Goal: Information Seeking & Learning: Learn about a topic

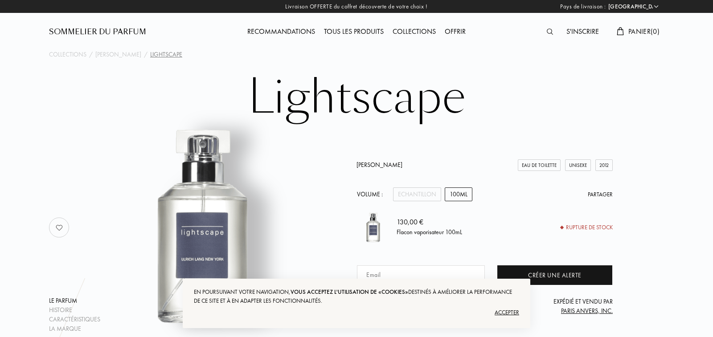
select select "FR"
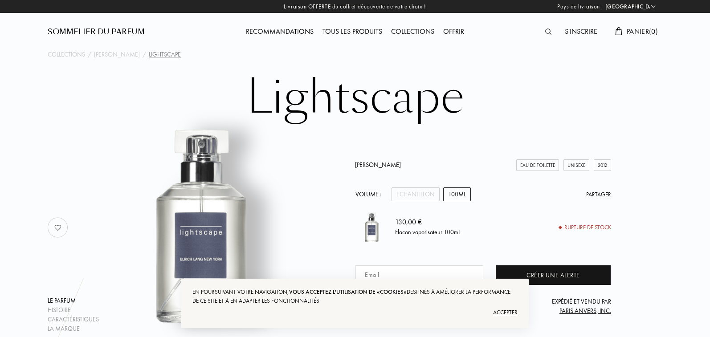
click at [498, 310] on div "Accepter" at bounding box center [354, 313] width 325 height 14
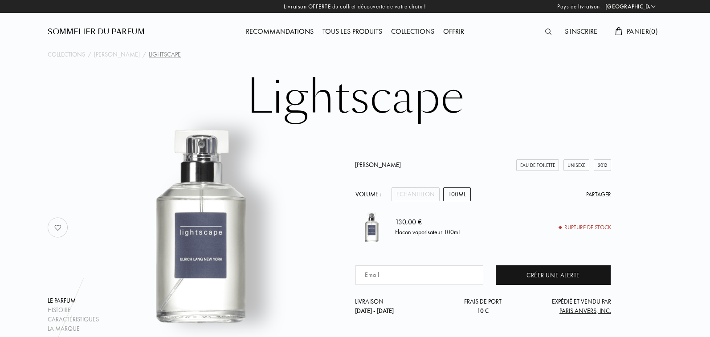
click at [265, 30] on div "Recommandations" at bounding box center [279, 32] width 77 height 12
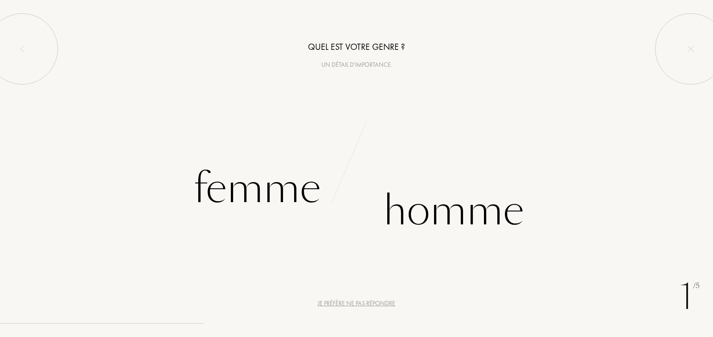
click at [357, 304] on div "Je préfère ne pas répondre" at bounding box center [357, 303] width 78 height 9
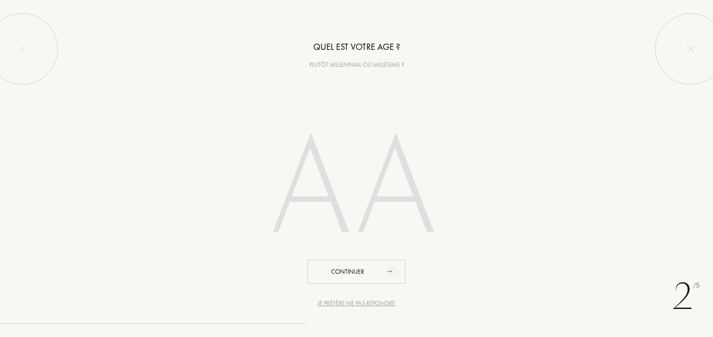
click at [357, 304] on div "Je préfère ne pas répondre" at bounding box center [357, 303] width 78 height 9
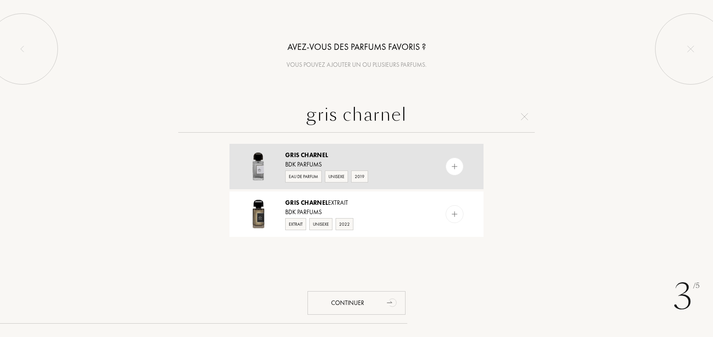
type input "gris charnel"
click at [403, 163] on div "BDK Parfums" at bounding box center [356, 164] width 142 height 9
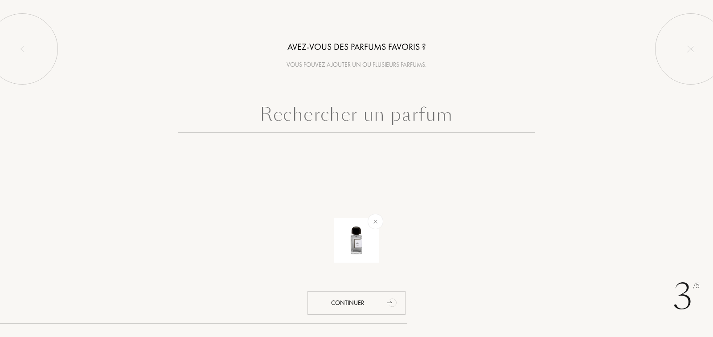
click at [380, 122] on input "text" at bounding box center [356, 117] width 356 height 32
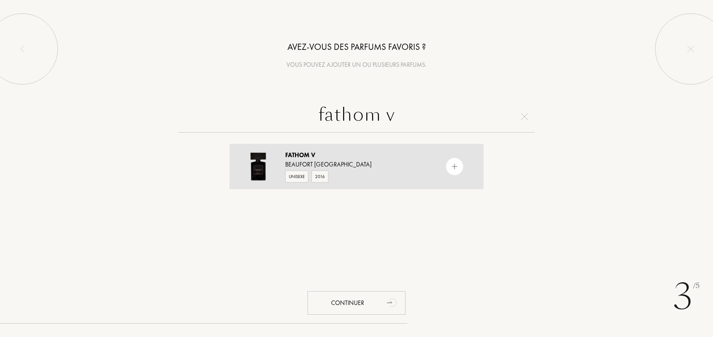
type input "fathom v"
click at [385, 156] on div "Fathom V" at bounding box center [356, 155] width 142 height 9
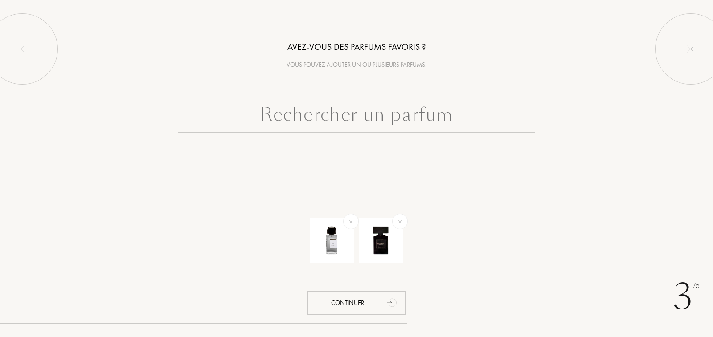
click at [357, 118] on input "text" at bounding box center [356, 117] width 356 height 32
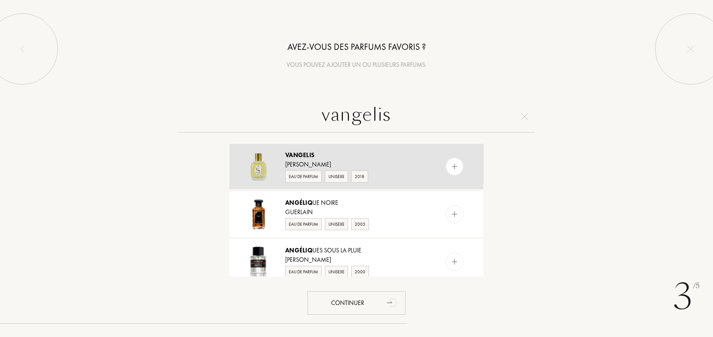
type input "vangelis"
click at [401, 163] on div "Sylvaine Delacourte" at bounding box center [356, 164] width 142 height 9
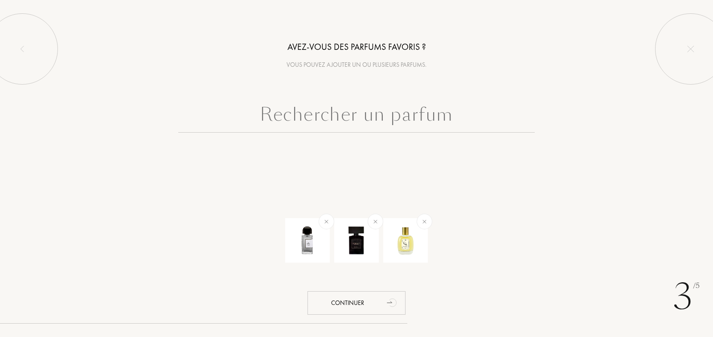
click at [364, 118] on input "text" at bounding box center [356, 117] width 356 height 32
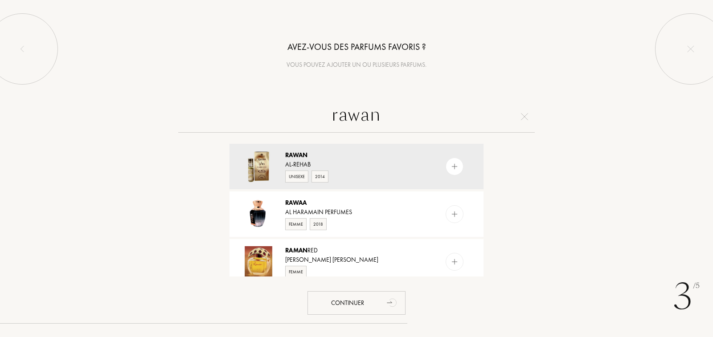
click at [331, 116] on input "rawan" at bounding box center [356, 117] width 356 height 32
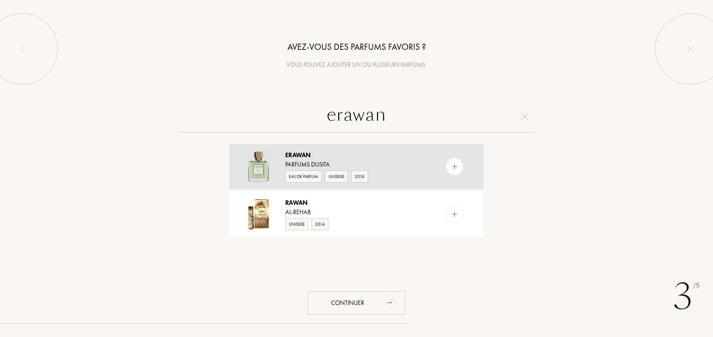
type input "erawan"
click at [411, 158] on div "Erawan" at bounding box center [356, 155] width 142 height 9
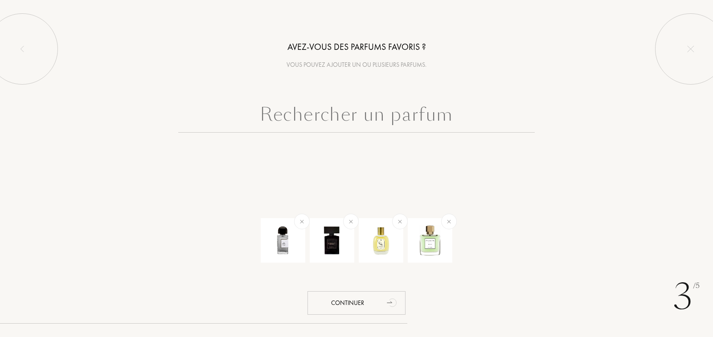
click at [391, 131] on input "text" at bounding box center [356, 117] width 356 height 32
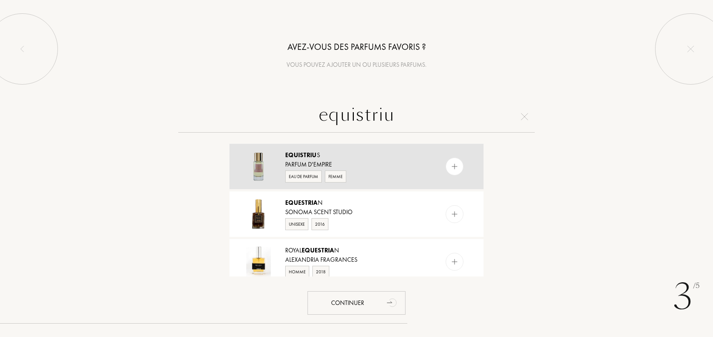
type input "equistriu"
click at [387, 153] on div "Equistriu s" at bounding box center [356, 155] width 142 height 9
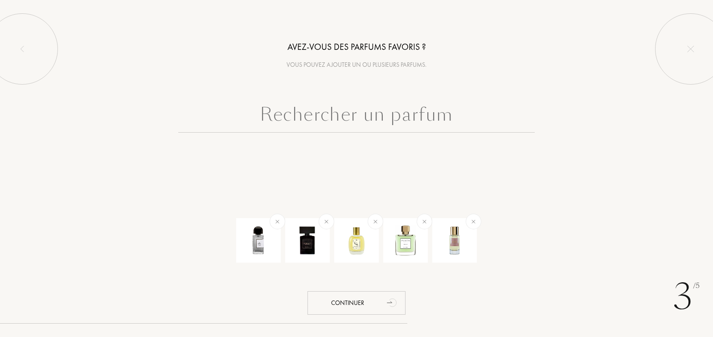
click at [375, 123] on input "text" at bounding box center [356, 117] width 356 height 32
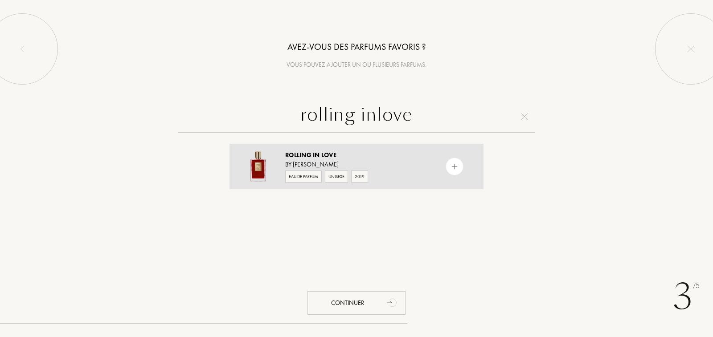
type input "rolling inlove"
click at [388, 159] on div "Rolling in Love" at bounding box center [356, 155] width 142 height 9
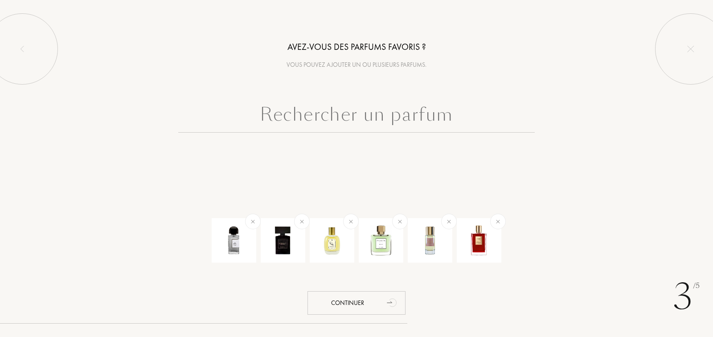
click at [371, 103] on input "text" at bounding box center [356, 117] width 356 height 32
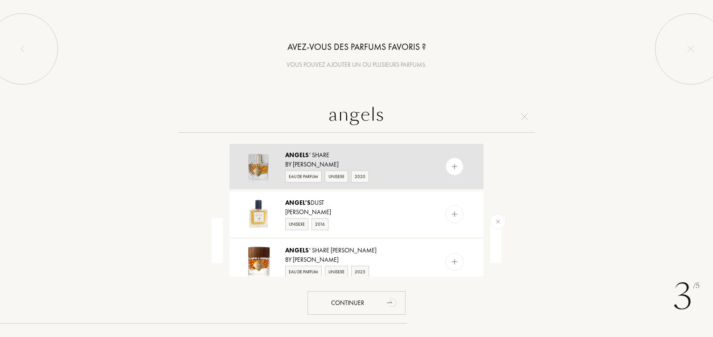
type input "angels"
click at [405, 158] on div "Angels ' Share" at bounding box center [356, 155] width 142 height 9
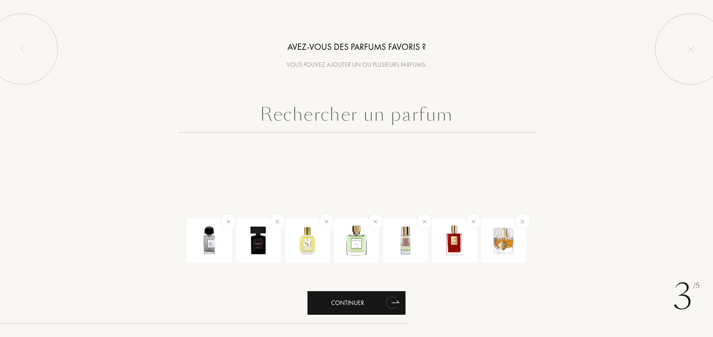
click at [347, 305] on div "Continuer" at bounding box center [356, 303] width 98 height 24
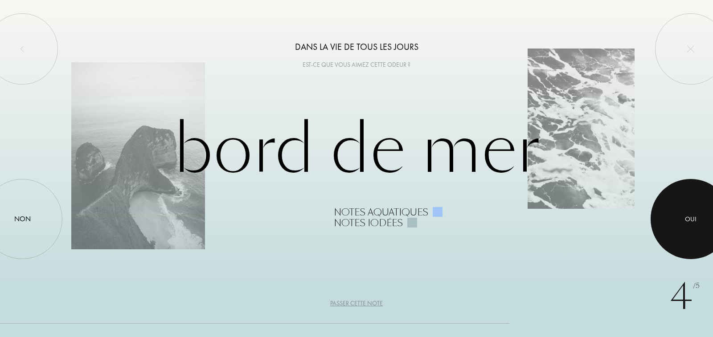
click at [692, 227] on div at bounding box center [690, 219] width 80 height 80
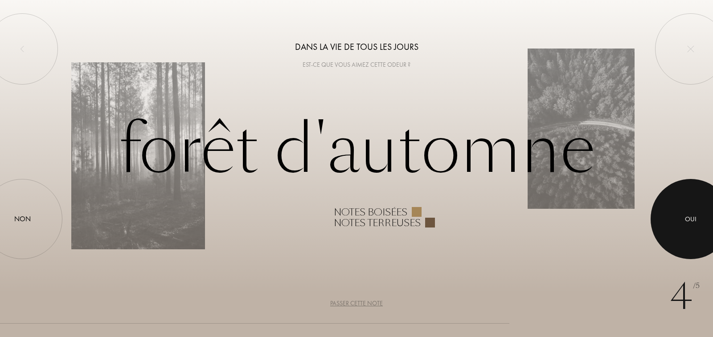
click at [688, 218] on div "Oui" at bounding box center [691, 219] width 12 height 10
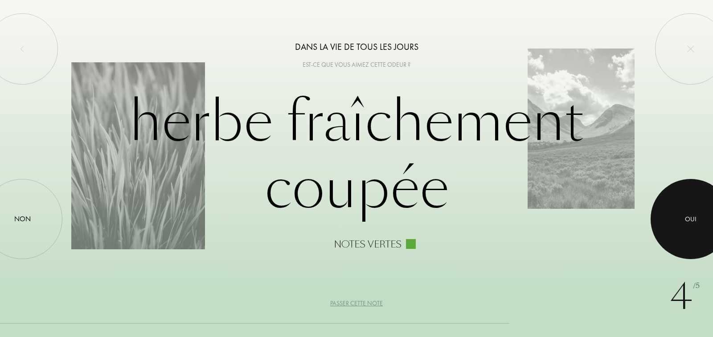
click at [677, 195] on div at bounding box center [690, 219] width 80 height 80
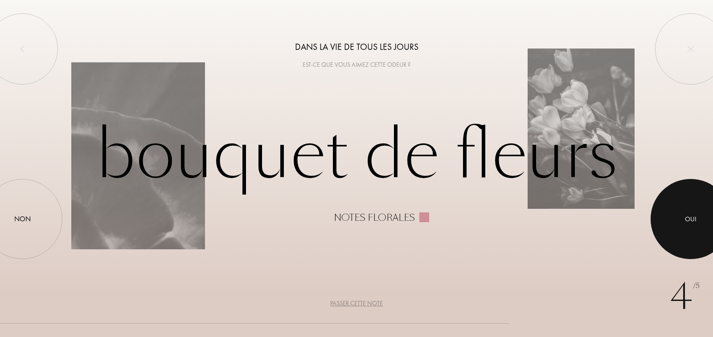
click at [677, 195] on div at bounding box center [690, 219] width 80 height 80
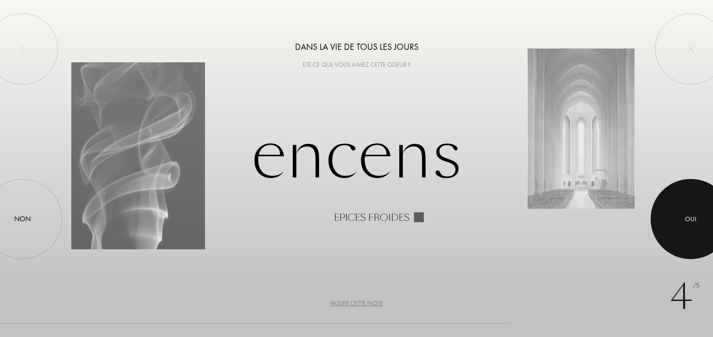
click at [688, 208] on div at bounding box center [690, 219] width 80 height 80
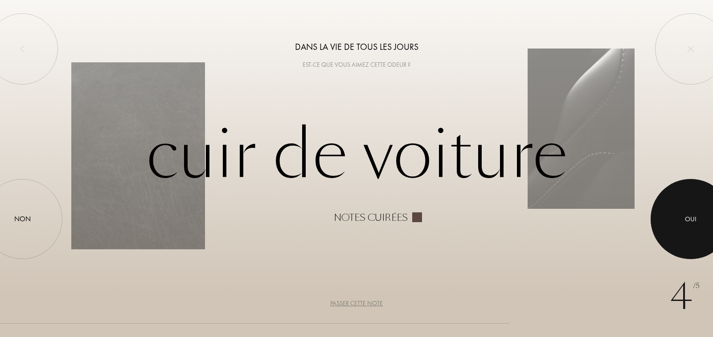
click at [688, 208] on div at bounding box center [690, 219] width 80 height 80
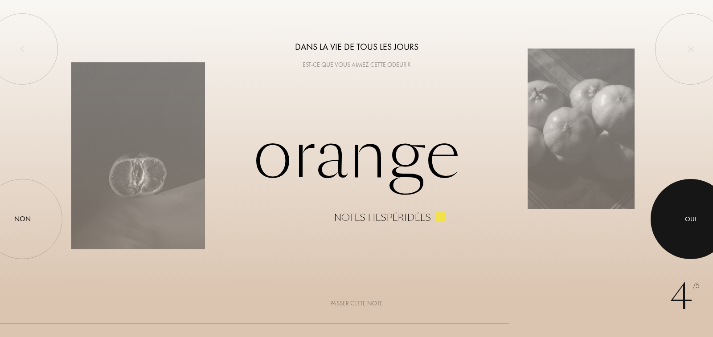
click at [688, 208] on div at bounding box center [690, 219] width 80 height 80
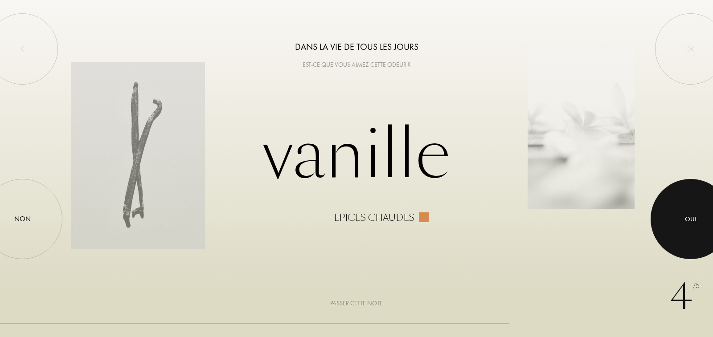
click at [688, 208] on div at bounding box center [690, 219] width 80 height 80
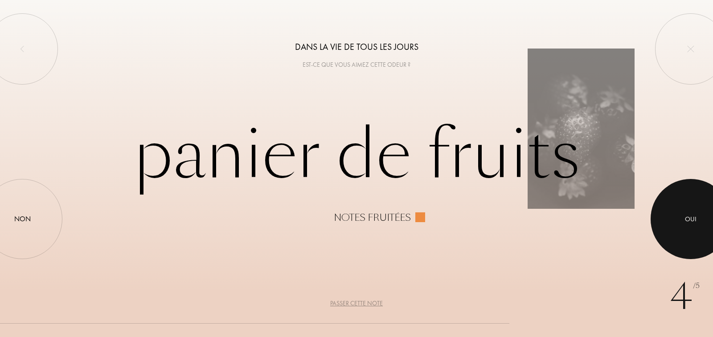
click at [688, 208] on div at bounding box center [690, 219] width 80 height 80
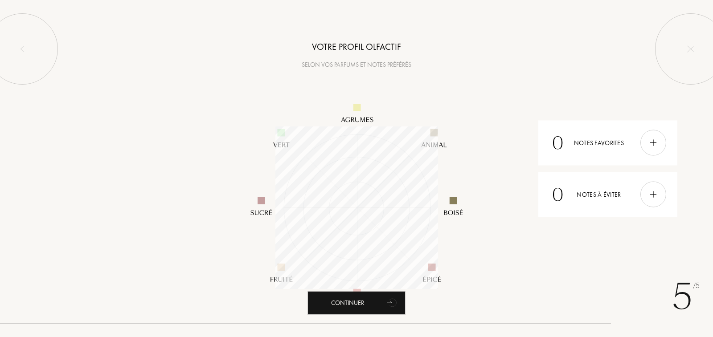
scroll to position [163, 163]
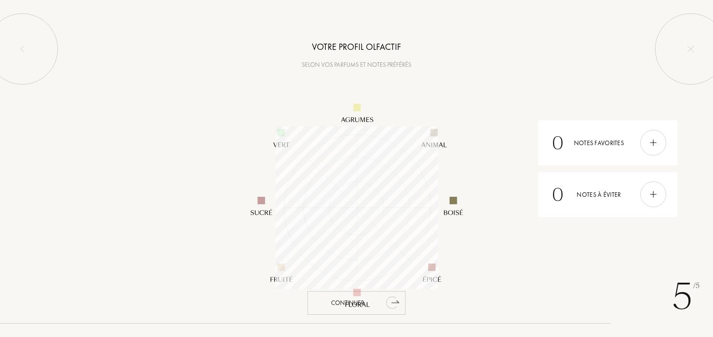
click at [322, 305] on div "Continuer" at bounding box center [356, 303] width 98 height 24
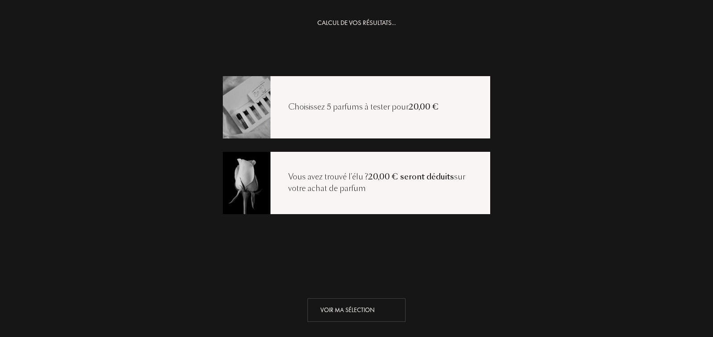
click at [337, 306] on div "Voir ma sélection" at bounding box center [356, 310] width 98 height 24
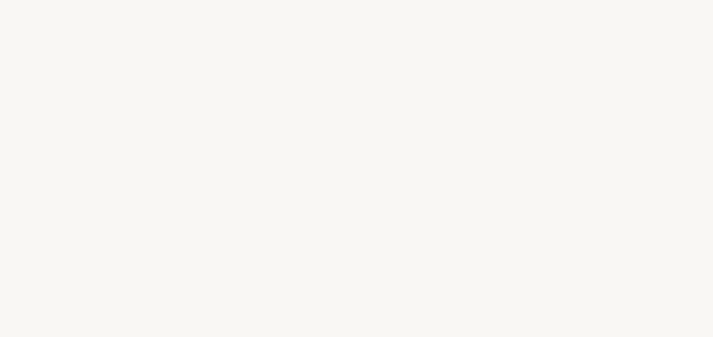
select select "FR"
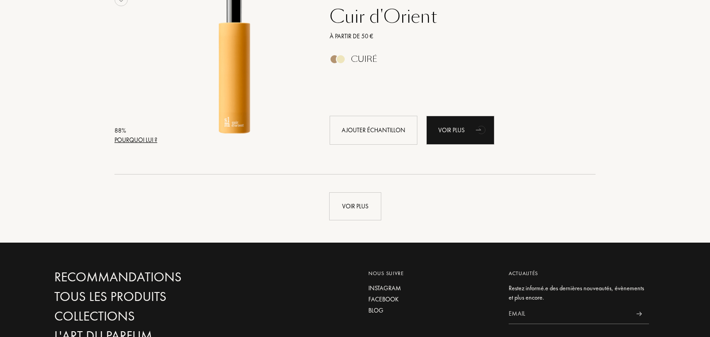
scroll to position [2147, 0]
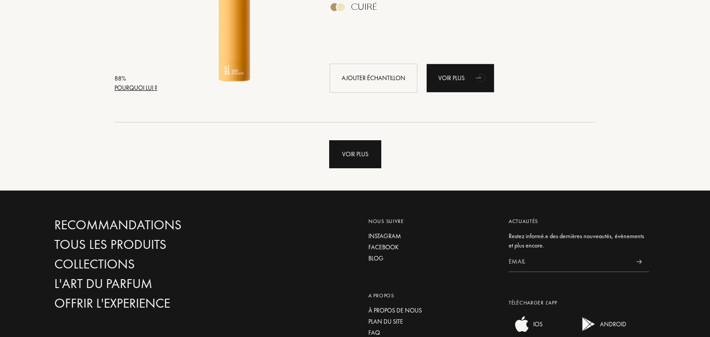
click at [358, 148] on div "Voir plus" at bounding box center [355, 154] width 52 height 28
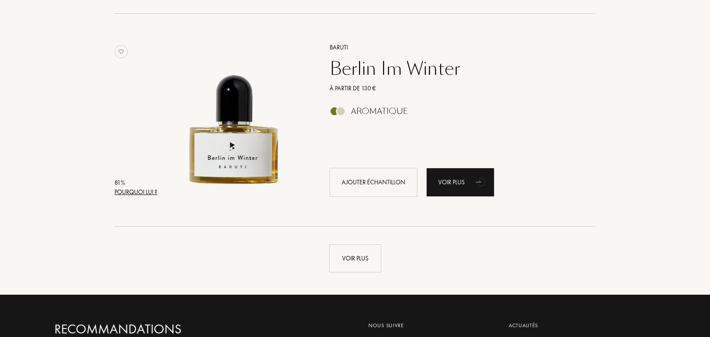
scroll to position [4194, 0]
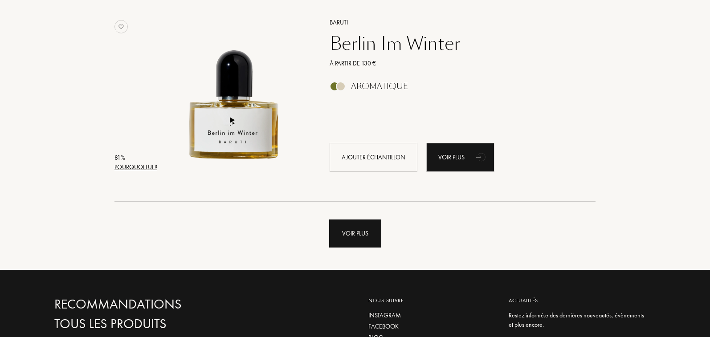
click at [353, 224] on div "Voir plus" at bounding box center [355, 234] width 52 height 28
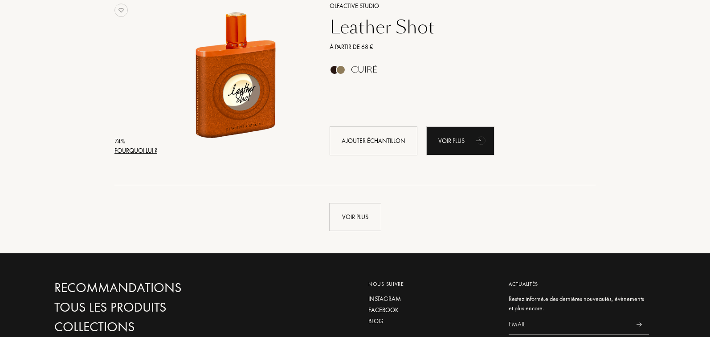
scroll to position [6392, 0]
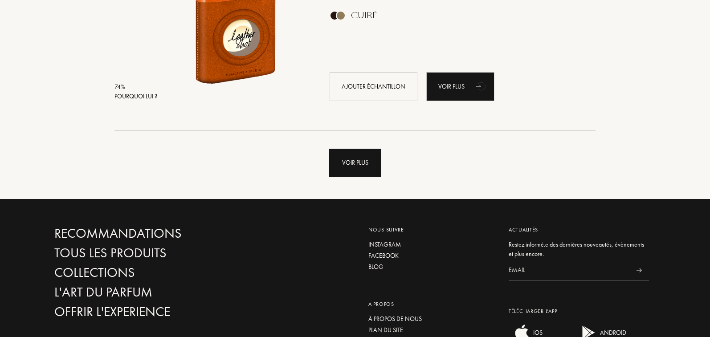
click at [342, 165] on div "Voir plus" at bounding box center [355, 163] width 52 height 28
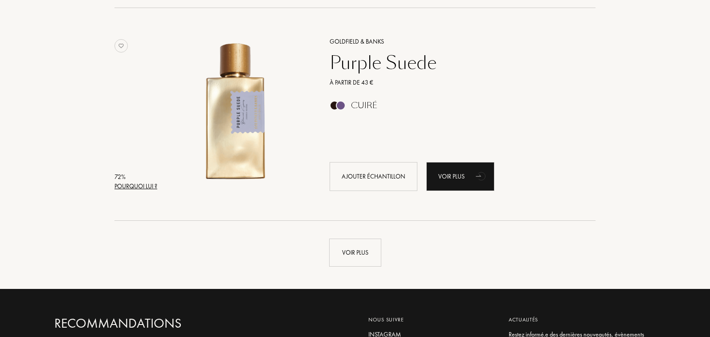
scroll to position [8488, 0]
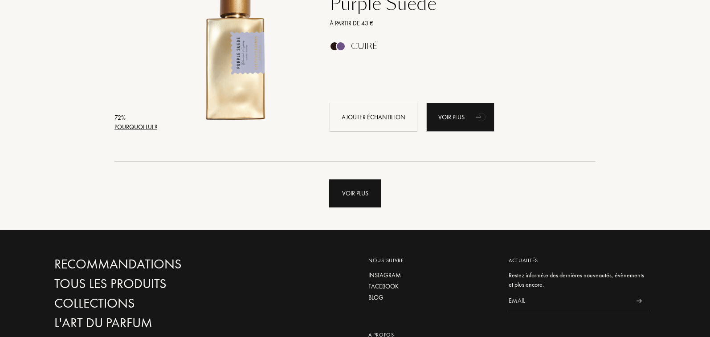
click at [363, 196] on div "Voir plus" at bounding box center [355, 194] width 52 height 28
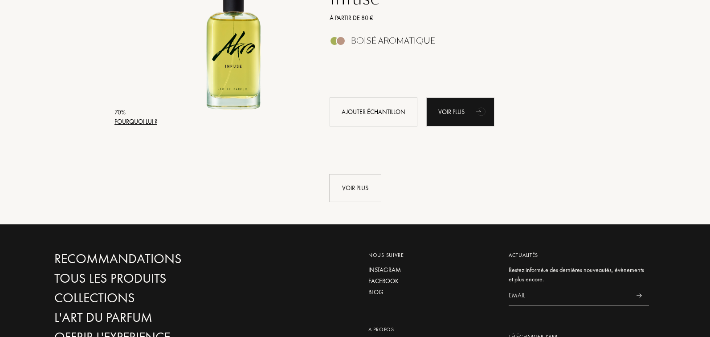
scroll to position [10649, 0]
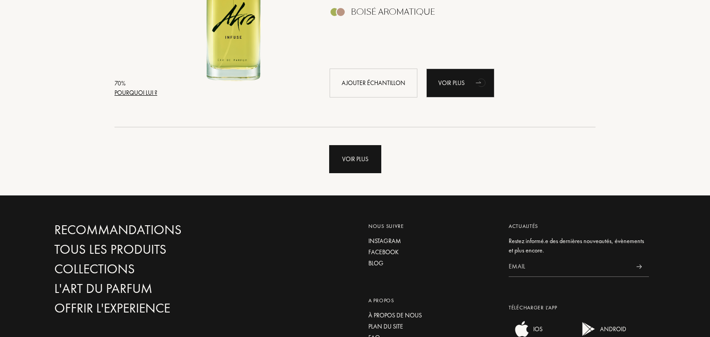
click at [344, 161] on div "Voir plus" at bounding box center [355, 159] width 52 height 28
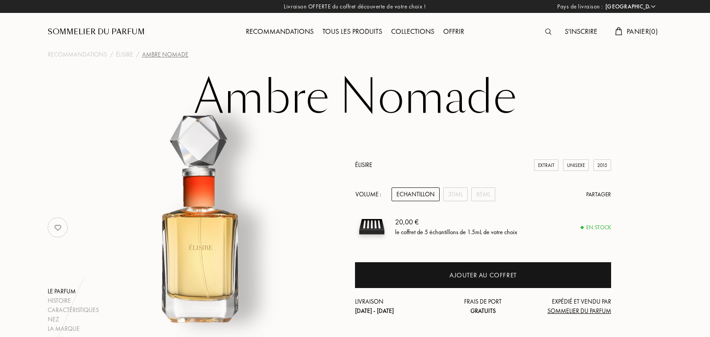
select select "FR"
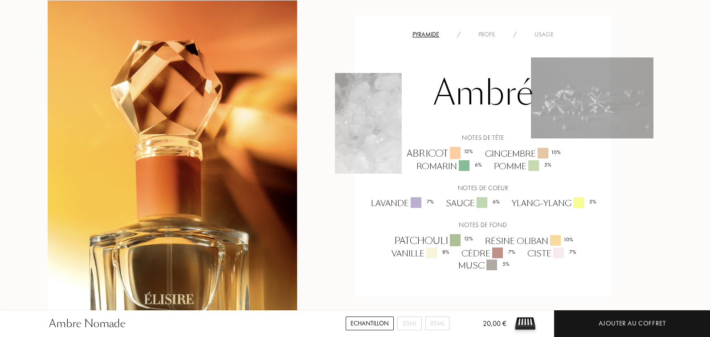
scroll to position [559, 0]
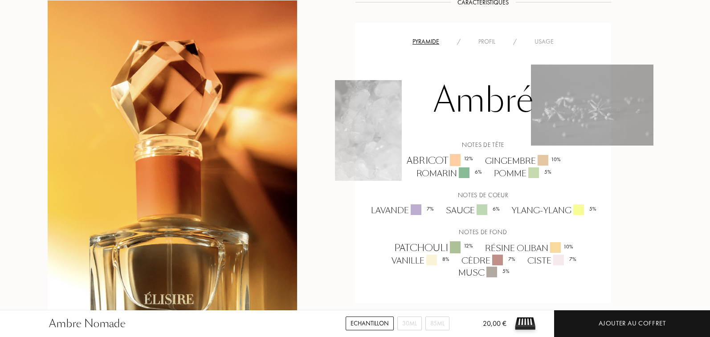
click at [490, 41] on div "Profil" at bounding box center [486, 41] width 35 height 9
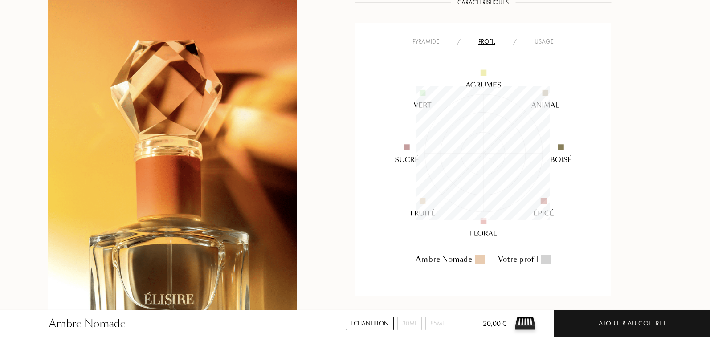
scroll to position [134, 134]
click at [536, 42] on div "Usage" at bounding box center [544, 41] width 37 height 9
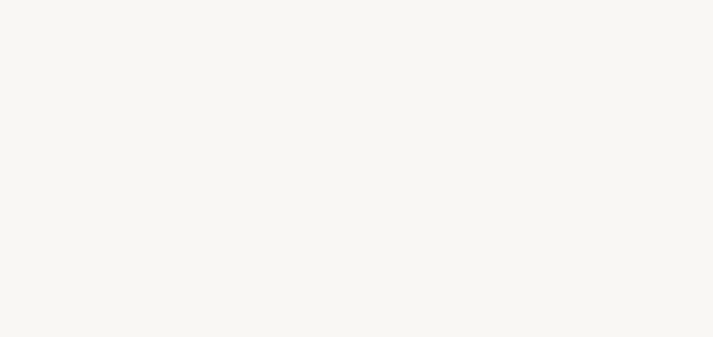
select select "FR"
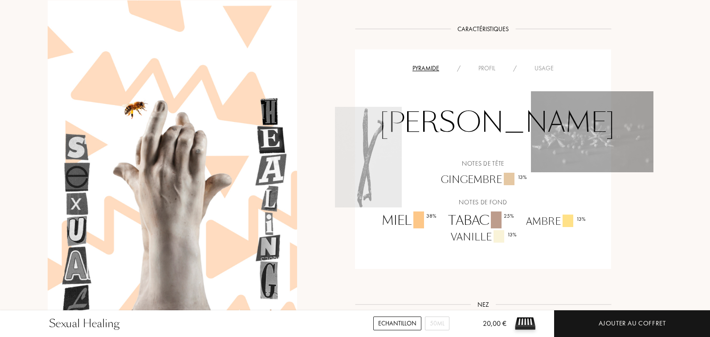
scroll to position [616, 0]
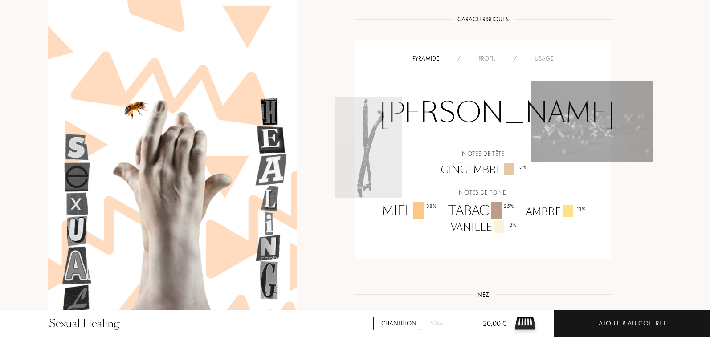
click at [490, 60] on div "Profil" at bounding box center [486, 58] width 35 height 9
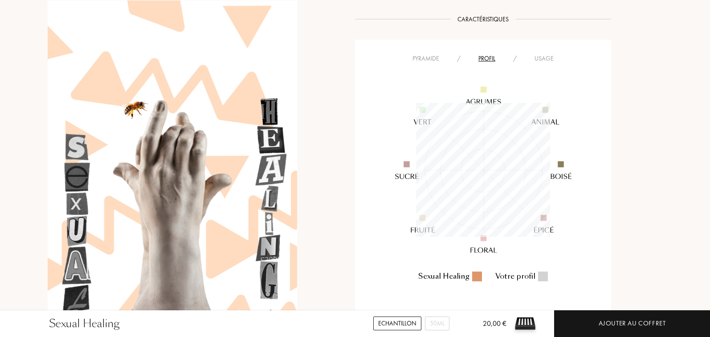
scroll to position [134, 134]
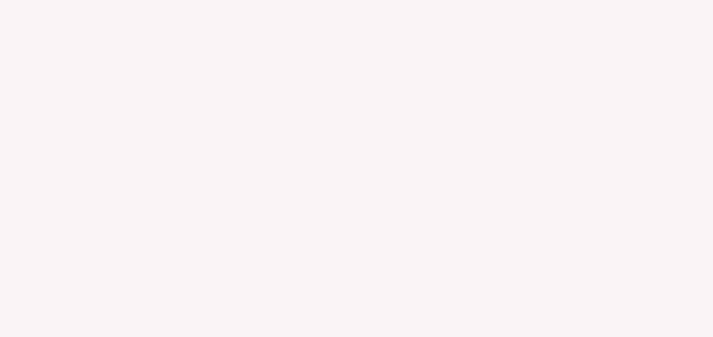
select select "FR"
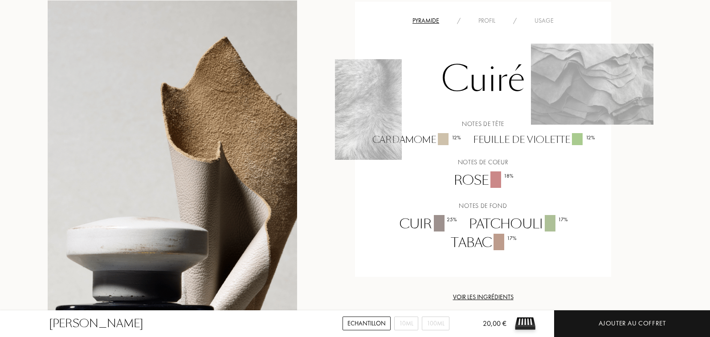
scroll to position [657, 0]
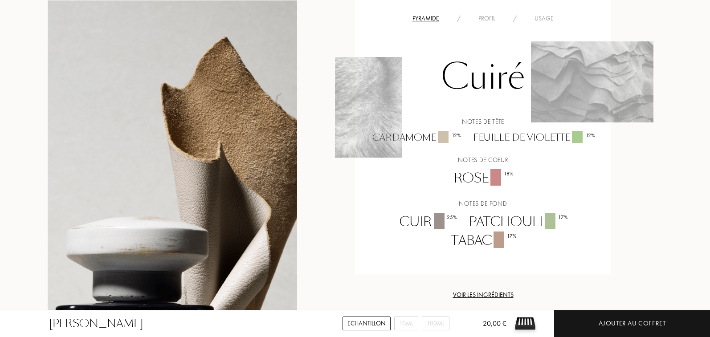
click at [486, 19] on div "Profil" at bounding box center [486, 18] width 35 height 9
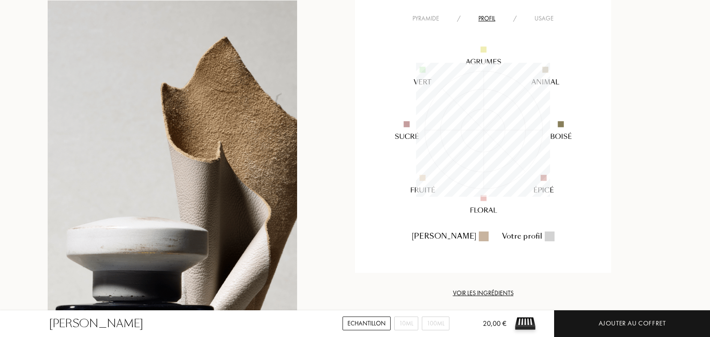
scroll to position [134, 134]
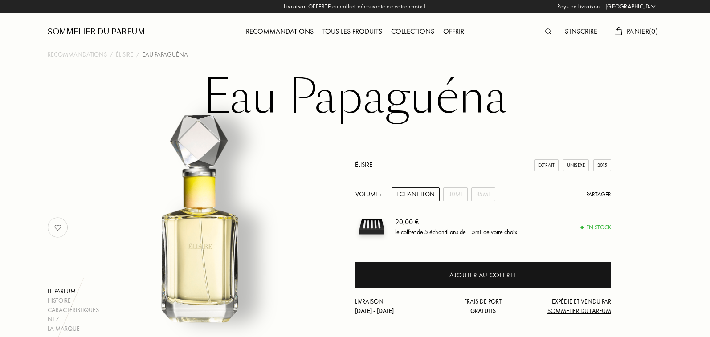
select select "FR"
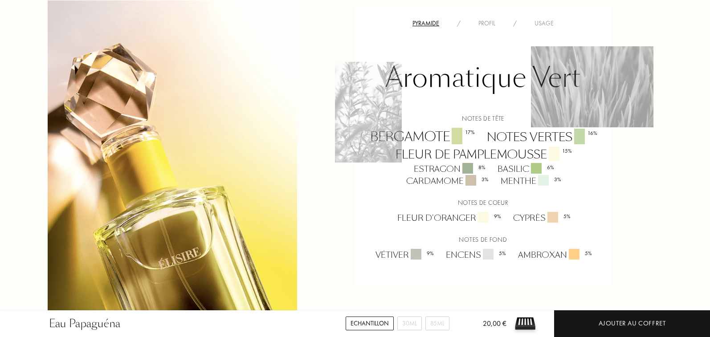
scroll to position [580, 0]
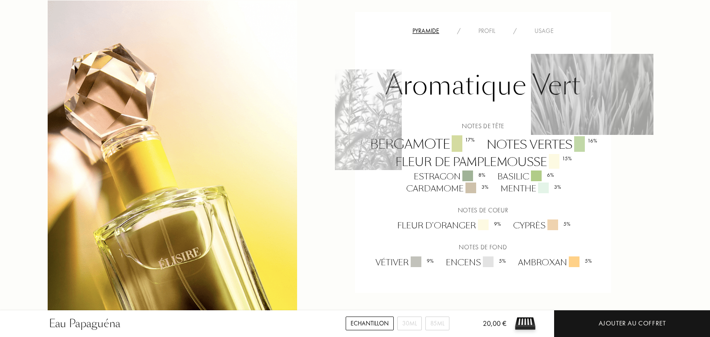
click at [491, 26] on div "Profil" at bounding box center [486, 30] width 35 height 9
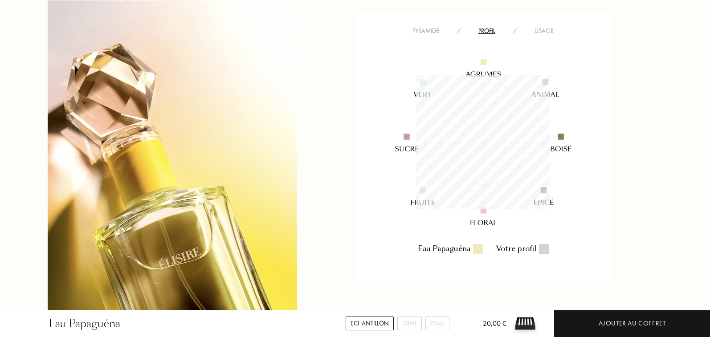
scroll to position [134, 134]
click at [438, 26] on div "Pyramide" at bounding box center [426, 30] width 45 height 9
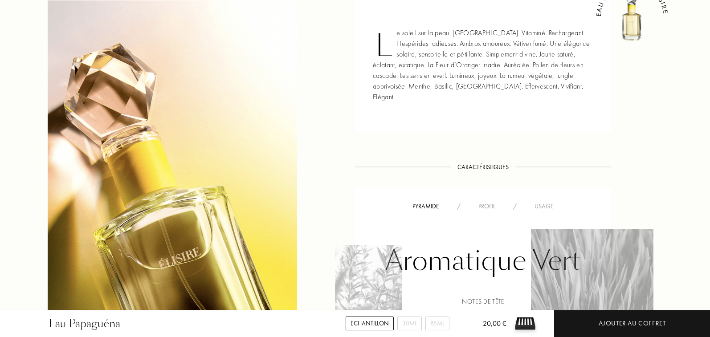
scroll to position [407, 0]
